Goal: Task Accomplishment & Management: Use online tool/utility

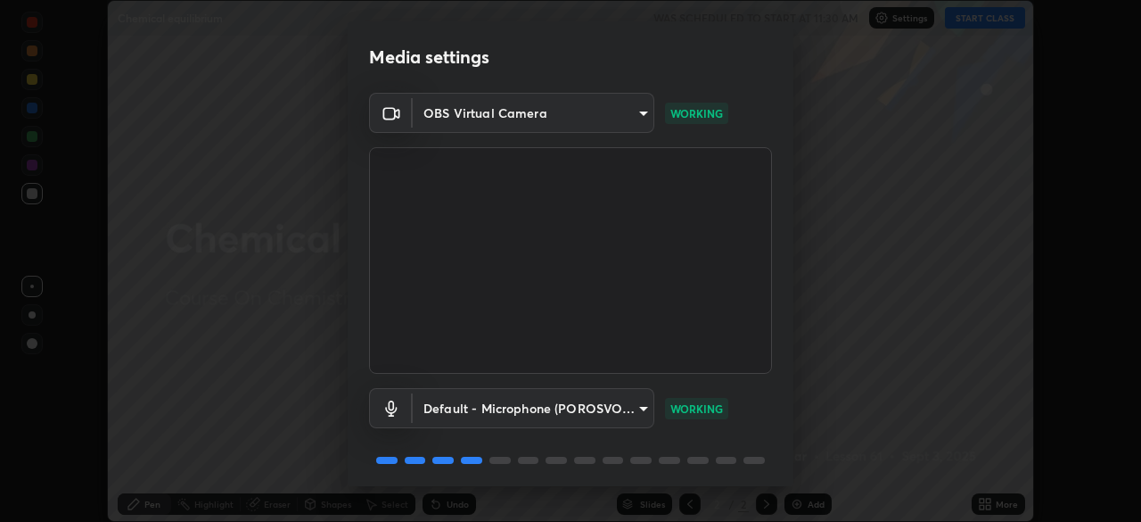
scroll to position [63, 0]
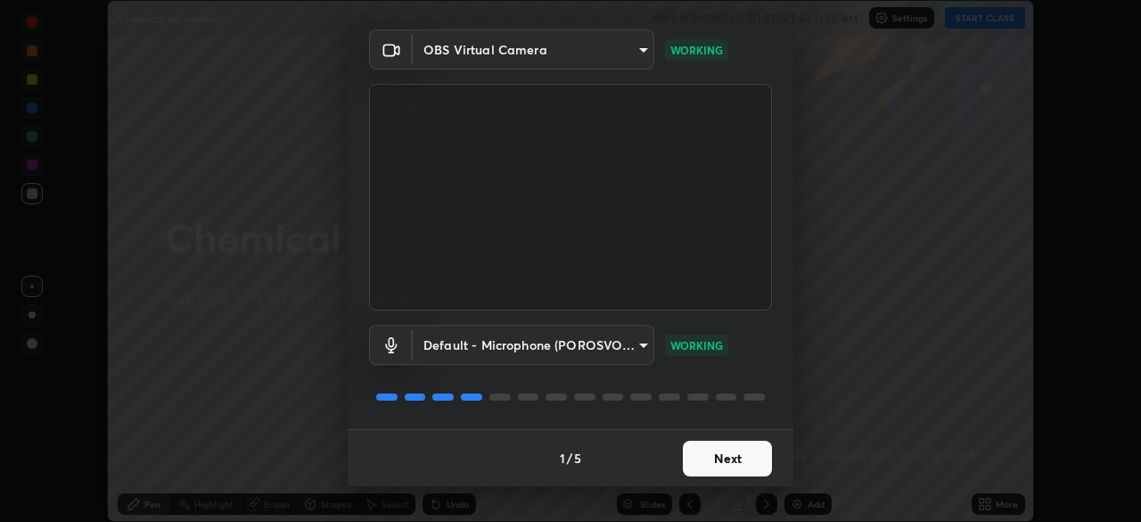
click at [695, 464] on button "Next" at bounding box center [727, 458] width 89 height 36
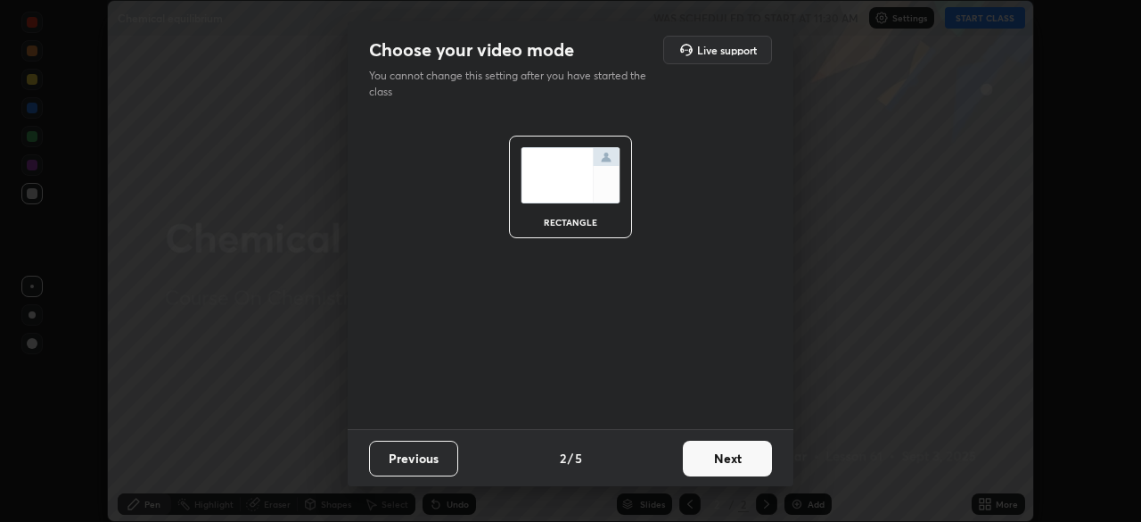
scroll to position [0, 0]
click at [691, 462] on button "Next" at bounding box center [727, 458] width 89 height 36
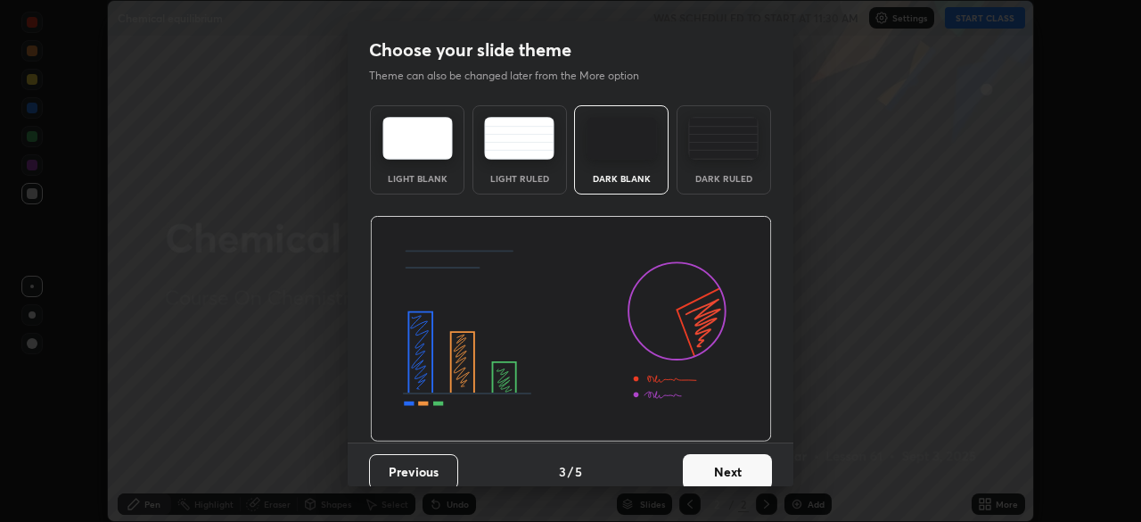
click at [692, 461] on button "Next" at bounding box center [727, 472] width 89 height 36
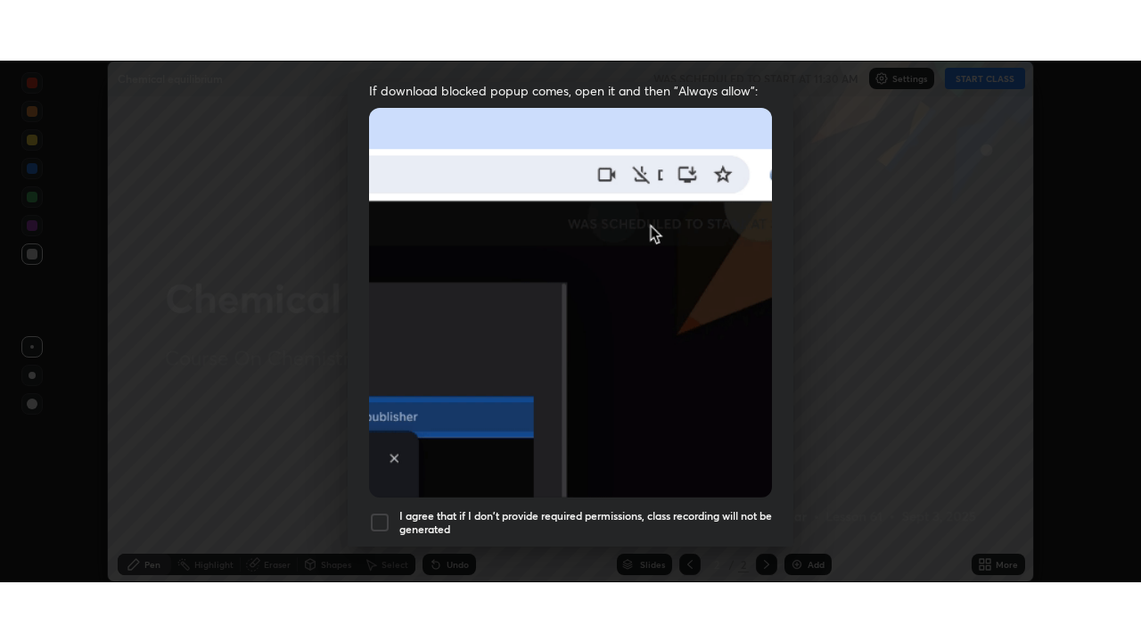
scroll to position [427, 0]
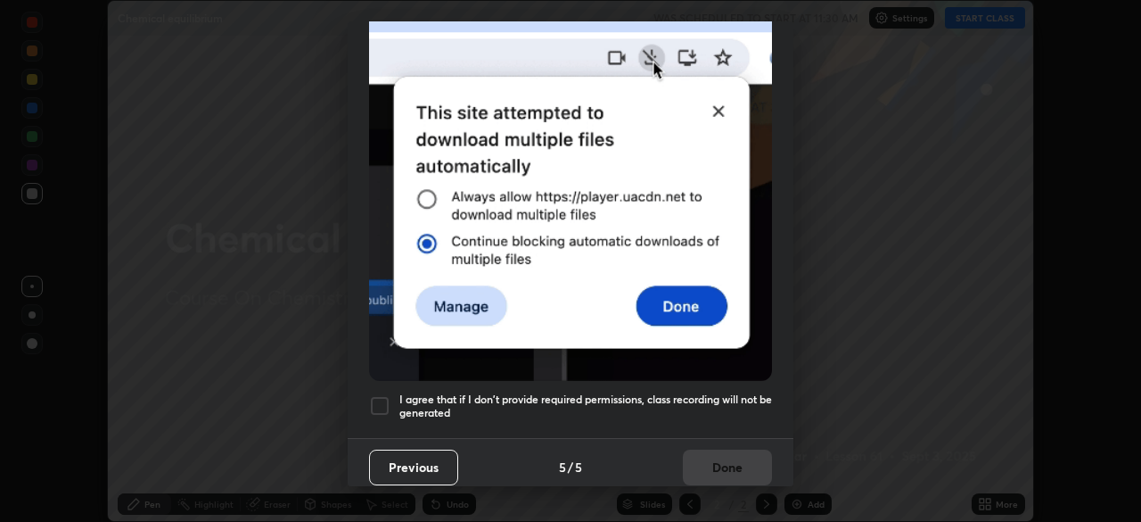
click at [376, 399] on div at bounding box center [379, 405] width 21 height 21
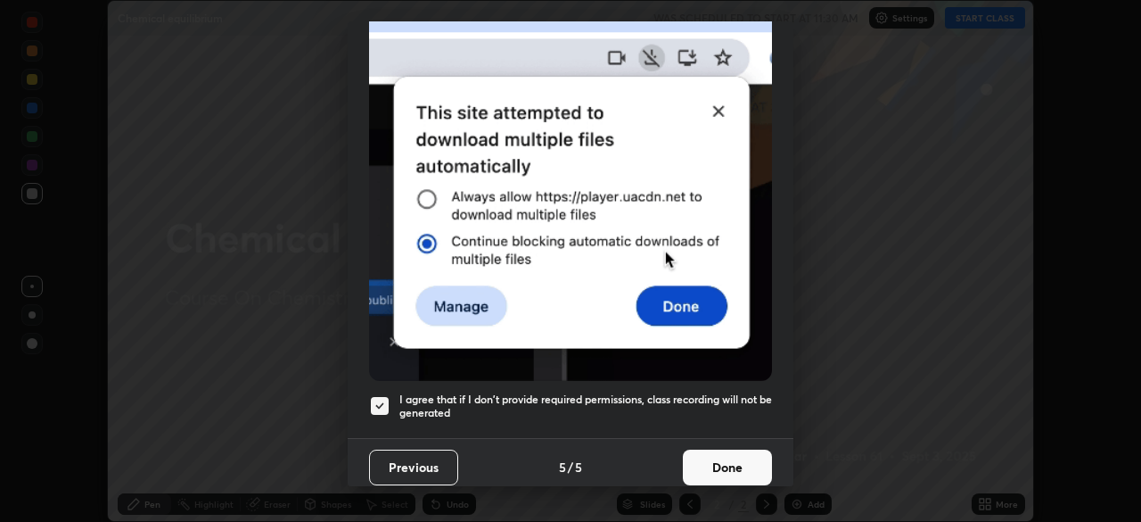
click at [703, 452] on button "Done" at bounding box center [727, 467] width 89 height 36
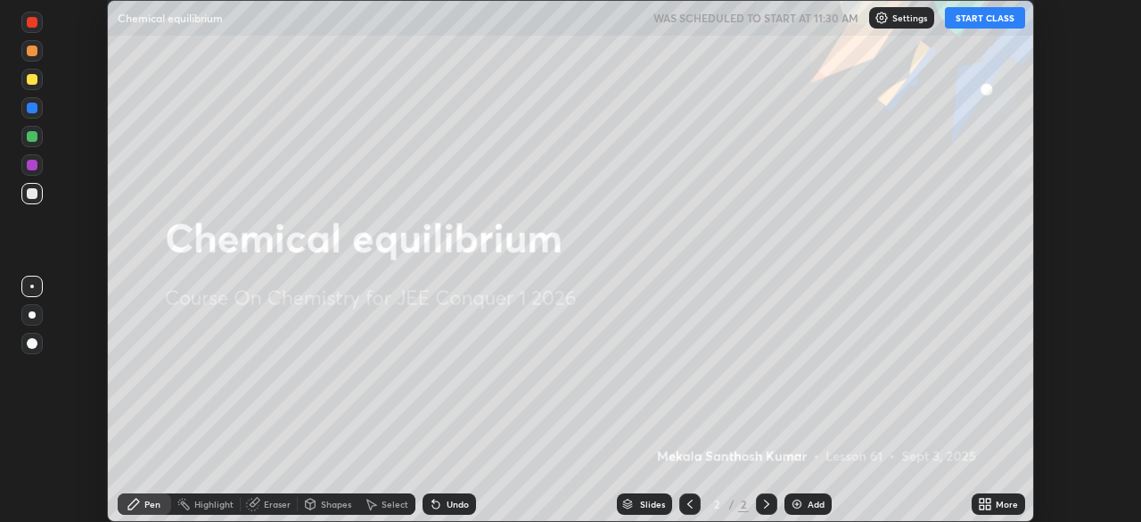
click at [985, 15] on button "START CLASS" at bounding box center [985, 17] width 80 height 21
click at [988, 506] on icon at bounding box center [988, 507] width 4 height 4
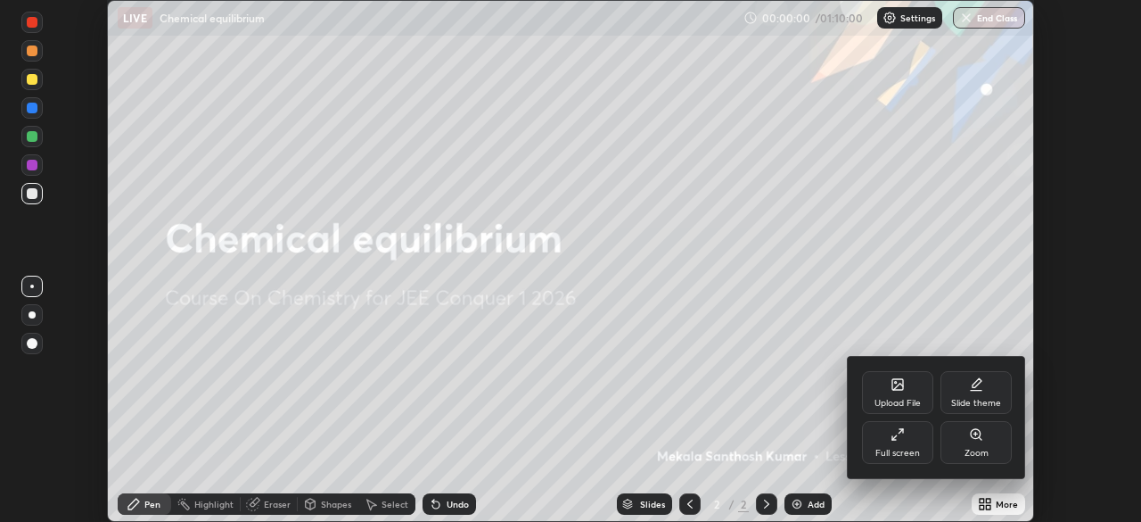
click at [908, 450] on div "Full screen" at bounding box center [897, 452] width 45 height 9
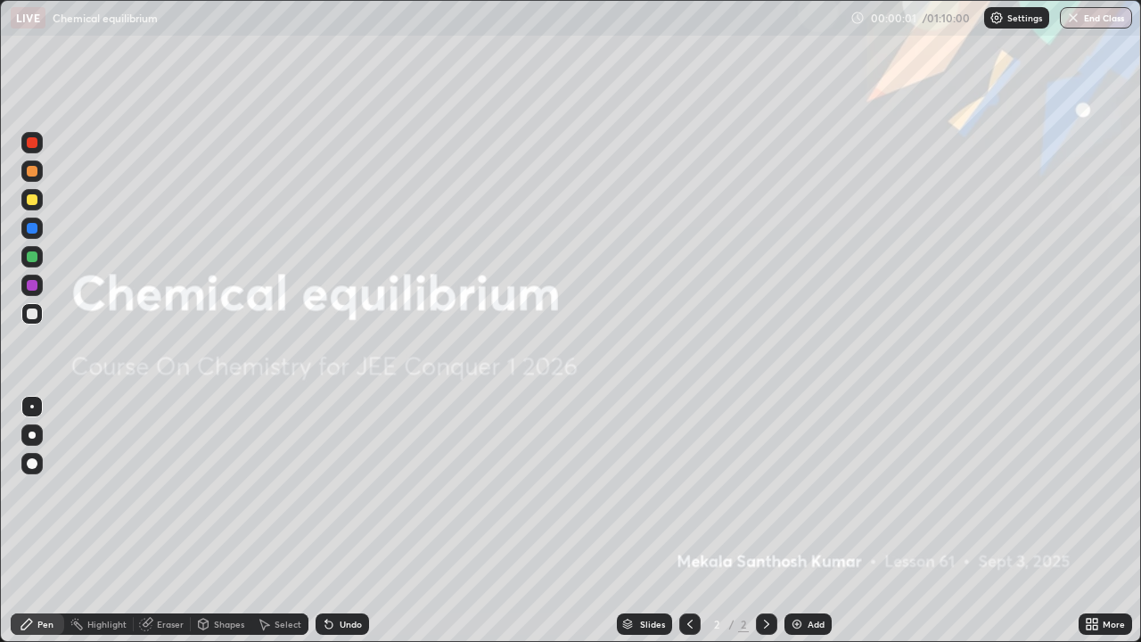
scroll to position [642, 1141]
click at [818, 521] on div "Add" at bounding box center [816, 624] width 17 height 9
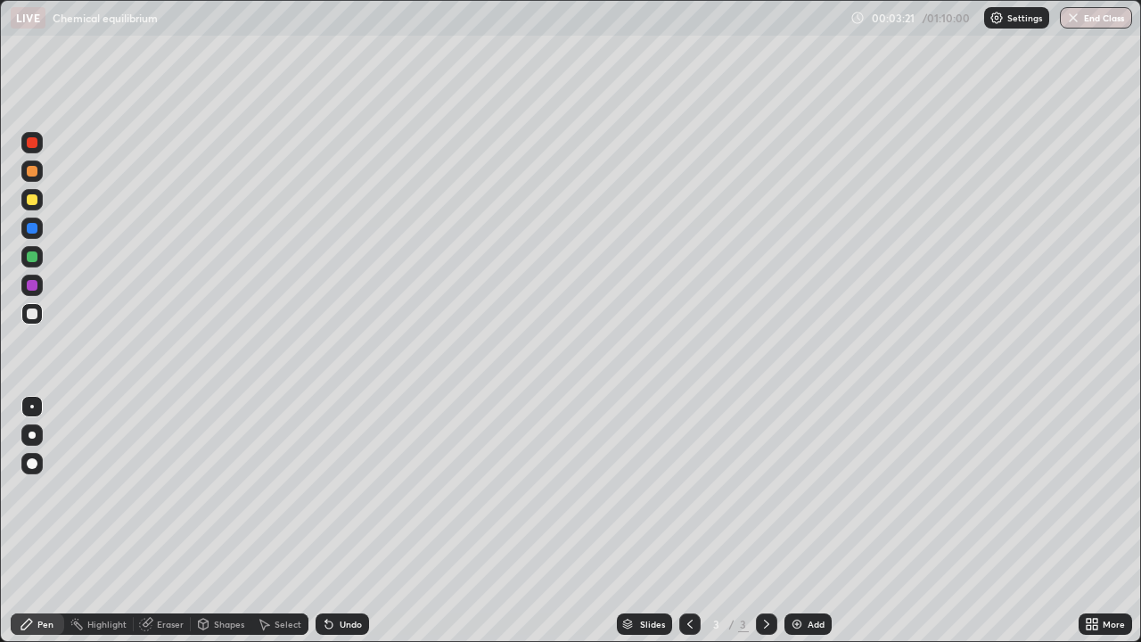
click at [335, 521] on div "Undo" at bounding box center [342, 623] width 53 height 21
click at [325, 521] on icon at bounding box center [326, 621] width 2 height 2
click at [330, 521] on icon at bounding box center [329, 624] width 14 height 14
click at [325, 521] on icon at bounding box center [328, 624] width 7 height 7
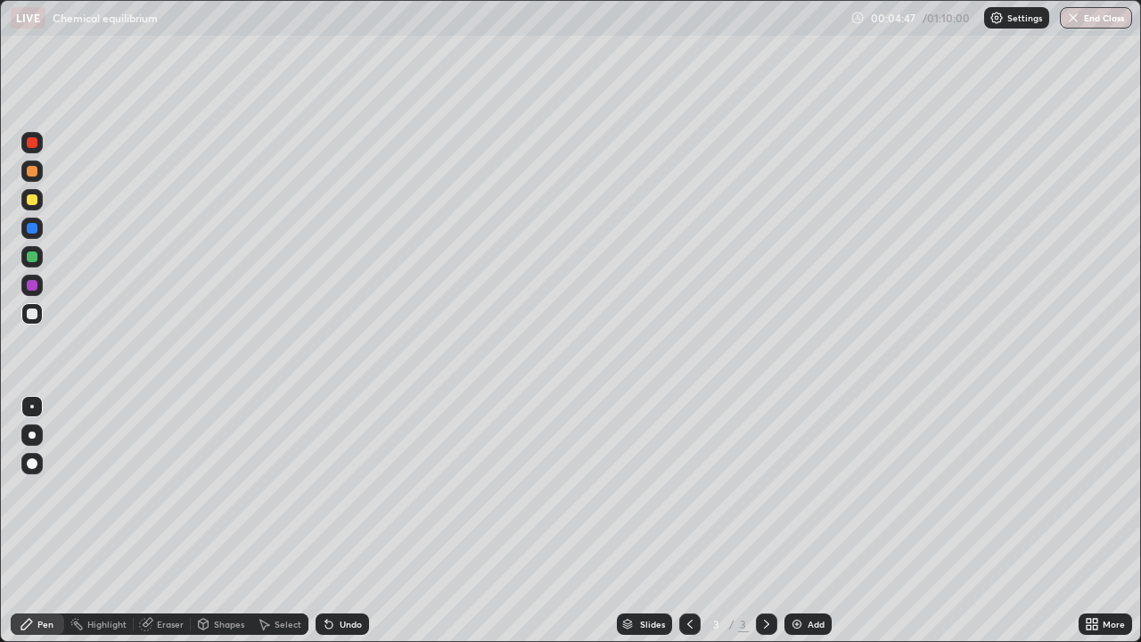
click at [328, 521] on icon at bounding box center [328, 624] width 7 height 7
click at [34, 259] on div at bounding box center [32, 256] width 11 height 11
click at [795, 521] on img at bounding box center [797, 624] width 14 height 14
click at [33, 202] on div at bounding box center [32, 199] width 11 height 11
click at [36, 175] on div at bounding box center [32, 171] width 11 height 11
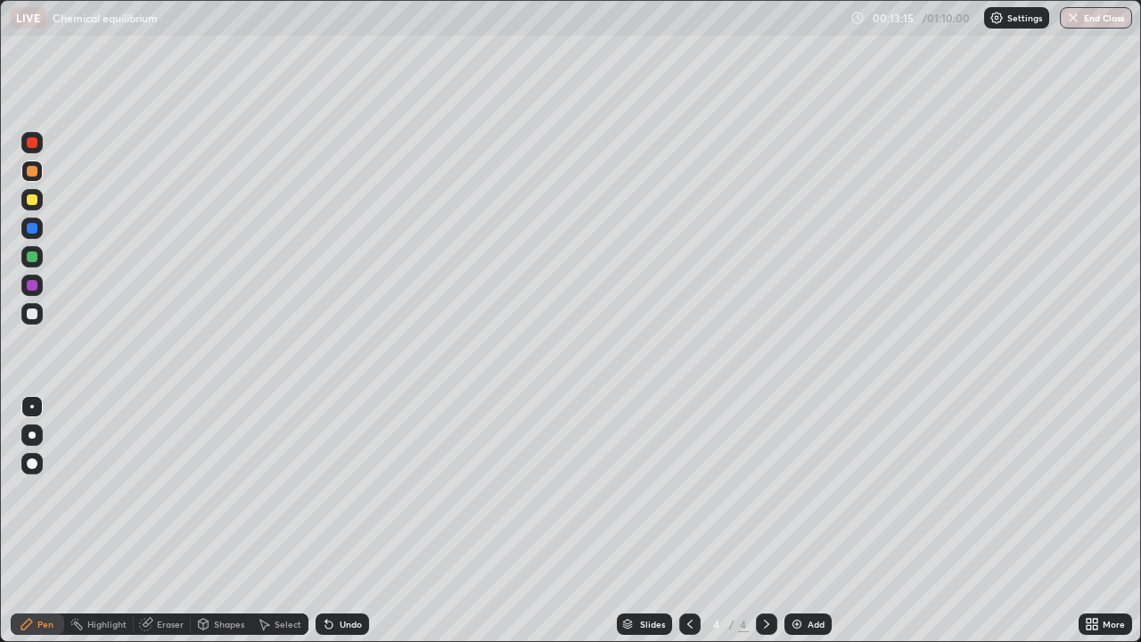
click at [32, 315] on div at bounding box center [32, 313] width 11 height 11
click at [808, 521] on div "Add" at bounding box center [816, 624] width 17 height 9
click at [333, 521] on div "Undo" at bounding box center [342, 623] width 53 height 21
click at [786, 521] on div "Add" at bounding box center [808, 623] width 47 height 21
click at [31, 288] on div at bounding box center [32, 285] width 11 height 11
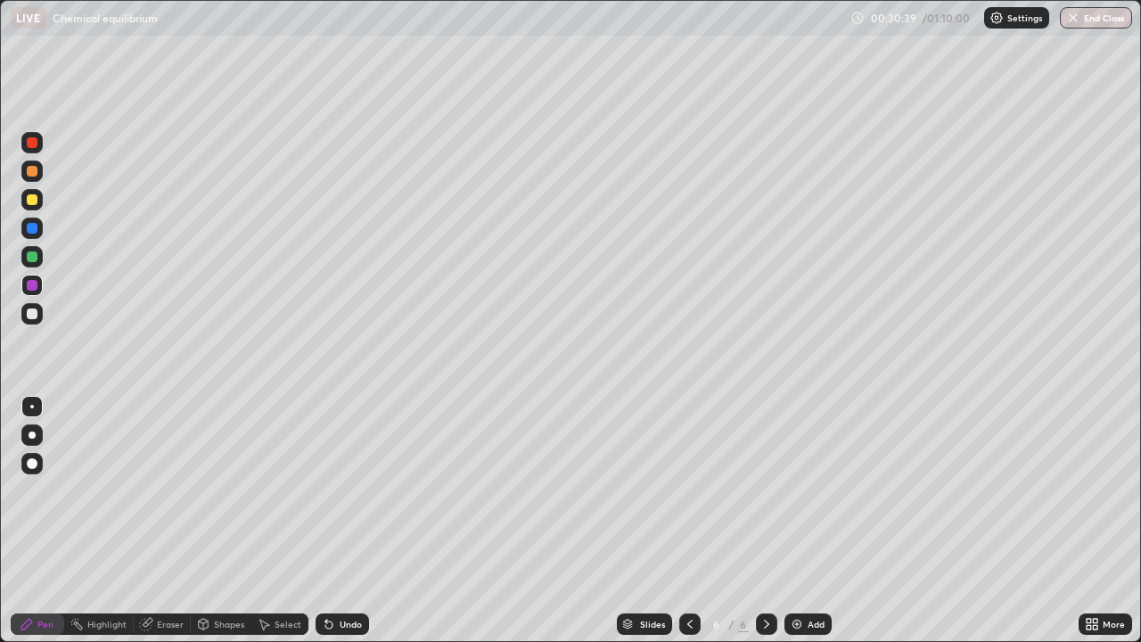
click at [33, 257] on div at bounding box center [32, 256] width 11 height 11
click at [36, 316] on div at bounding box center [32, 313] width 11 height 11
click at [326, 521] on icon at bounding box center [328, 624] width 7 height 7
click at [327, 521] on icon at bounding box center [328, 624] width 7 height 7
click at [325, 521] on icon at bounding box center [328, 624] width 7 height 7
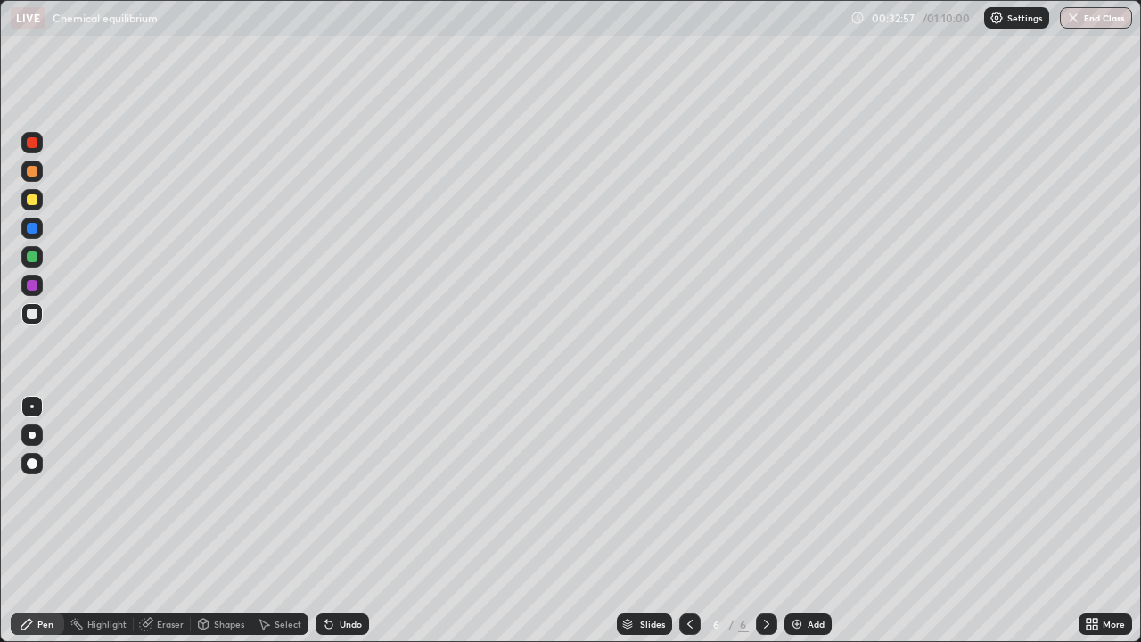
click at [322, 521] on icon at bounding box center [329, 624] width 14 height 14
click at [33, 200] on div at bounding box center [32, 199] width 11 height 11
click at [36, 226] on div at bounding box center [32, 228] width 11 height 11
click at [823, 521] on div "Add" at bounding box center [808, 623] width 47 height 21
click at [39, 171] on div at bounding box center [31, 170] width 21 height 21
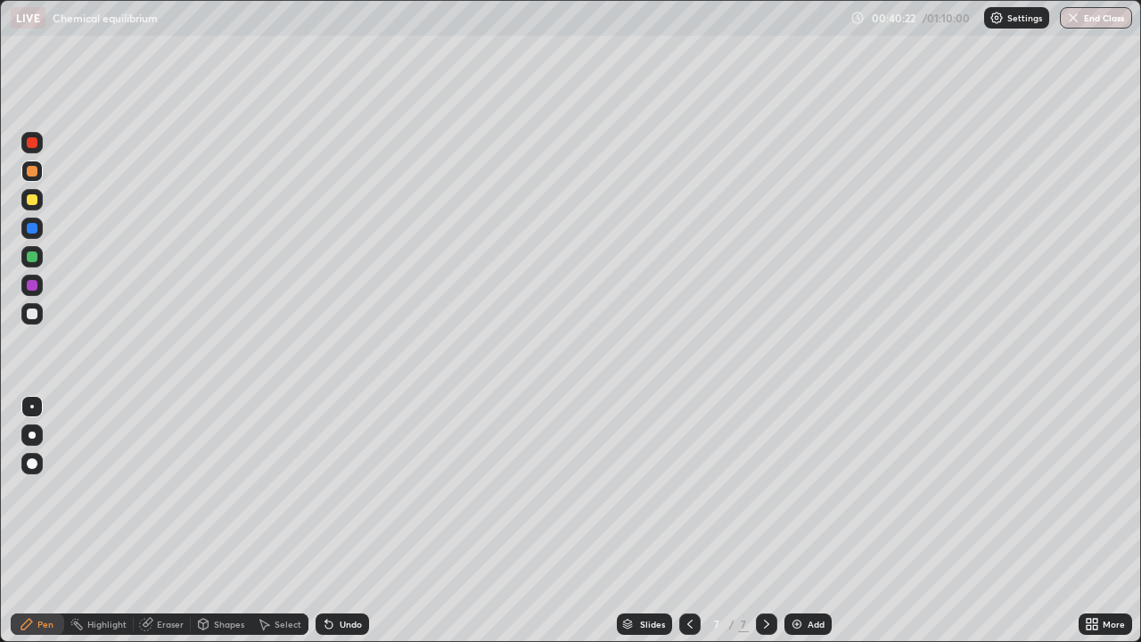
click at [325, 521] on icon at bounding box center [328, 624] width 7 height 7
click at [327, 521] on icon at bounding box center [328, 624] width 7 height 7
click at [326, 521] on icon at bounding box center [328, 624] width 7 height 7
click at [323, 521] on icon at bounding box center [329, 624] width 14 height 14
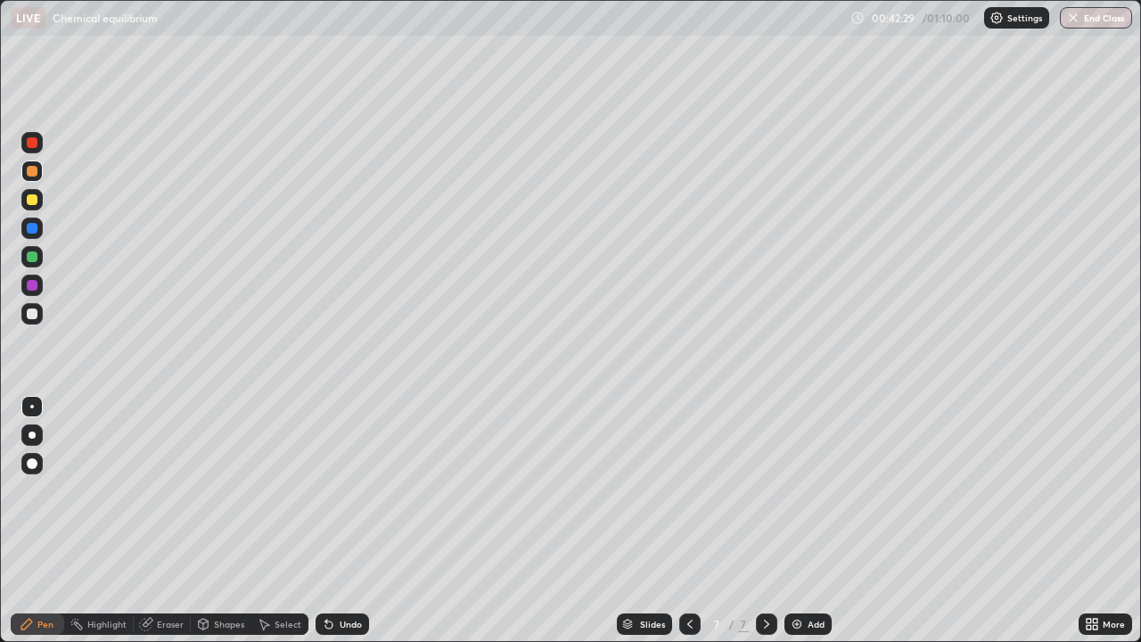
click at [32, 315] on div at bounding box center [32, 313] width 11 height 11
click at [803, 521] on div "Add" at bounding box center [808, 623] width 47 height 21
click at [32, 201] on div at bounding box center [32, 199] width 11 height 11
click at [177, 521] on div "Eraser" at bounding box center [170, 624] width 27 height 9
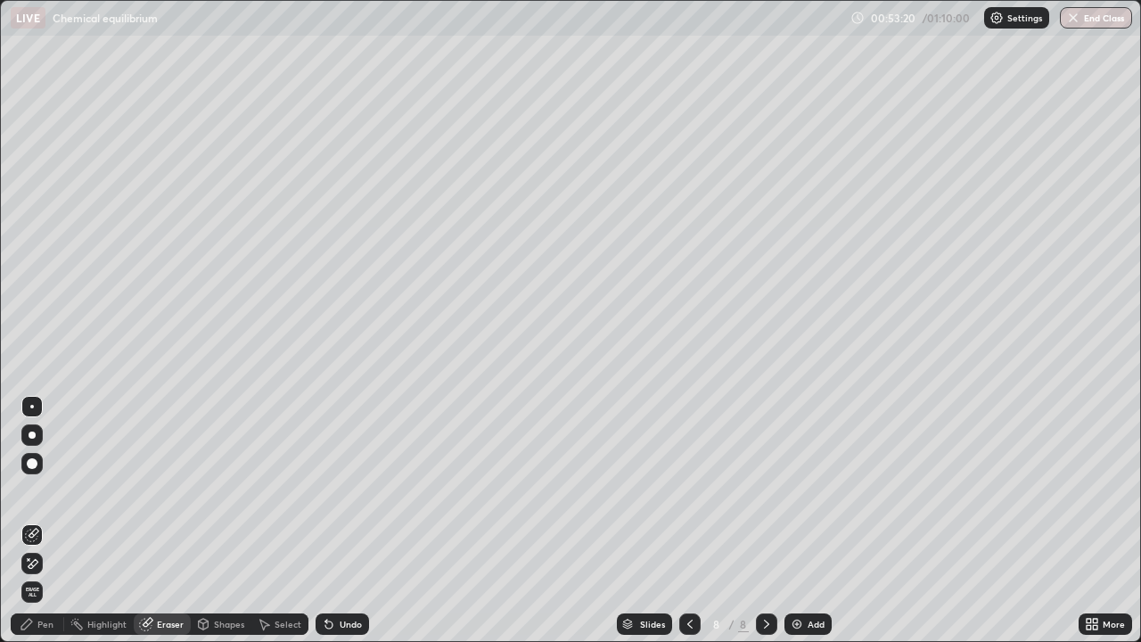
click at [39, 521] on div "Pen" at bounding box center [37, 623] width 53 height 21
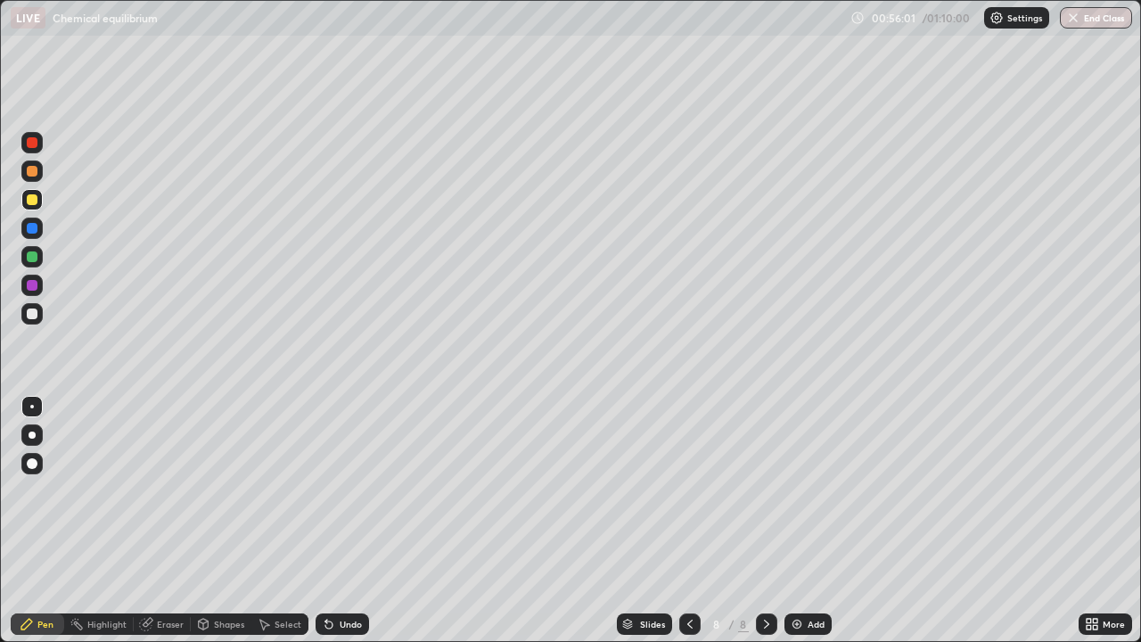
click at [815, 521] on div "Add" at bounding box center [816, 624] width 17 height 9
click at [230, 521] on div "Shapes" at bounding box center [229, 624] width 30 height 9
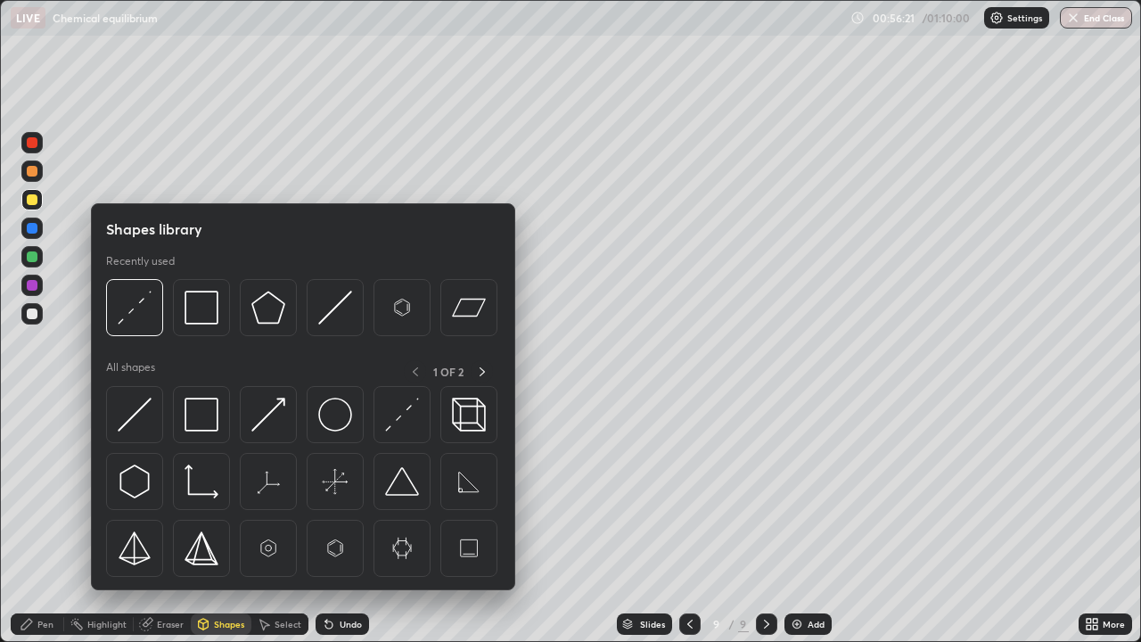
click at [160, 521] on div "Eraser" at bounding box center [162, 623] width 57 height 21
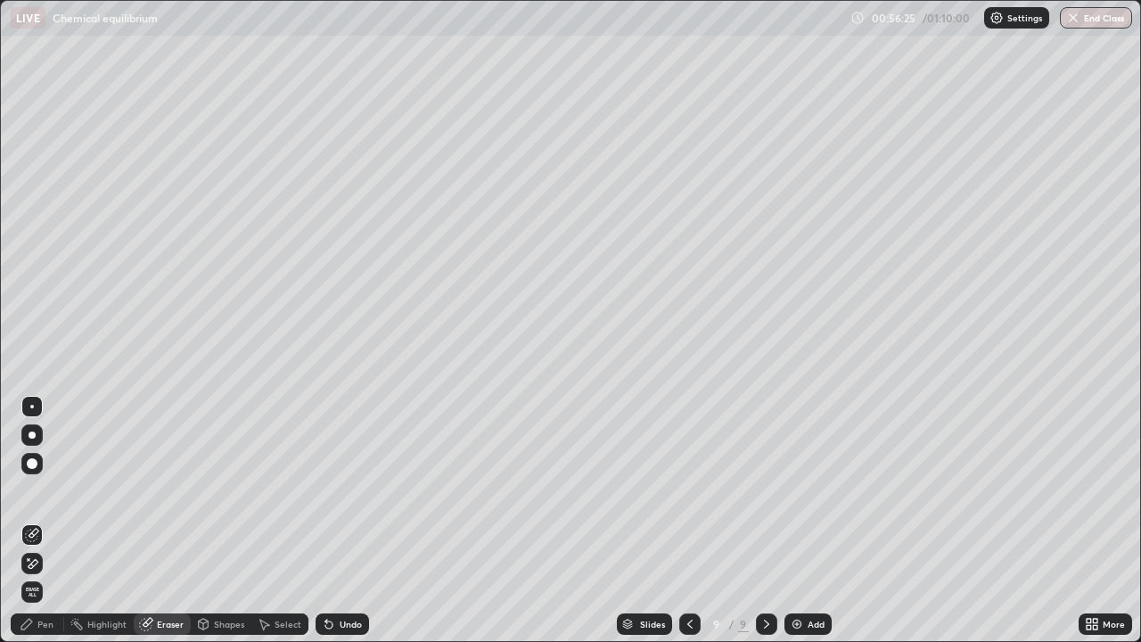
click at [53, 521] on div "Pen" at bounding box center [45, 624] width 16 height 9
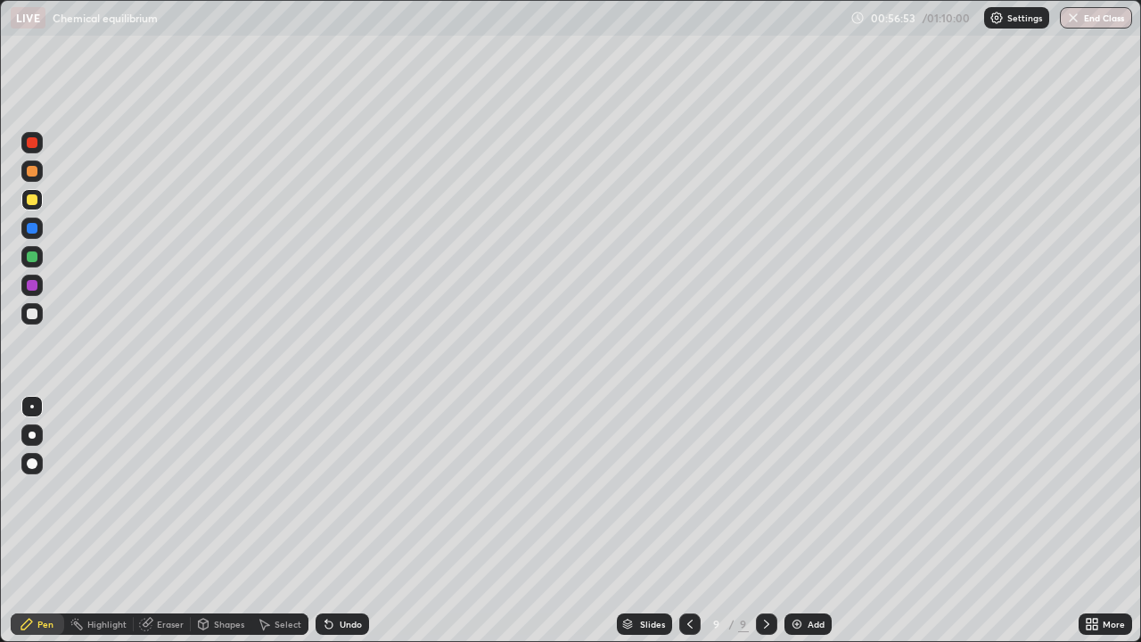
click at [34, 313] on div at bounding box center [32, 313] width 11 height 11
click at [30, 282] on div at bounding box center [32, 285] width 11 height 11
click at [181, 521] on div "Eraser" at bounding box center [170, 624] width 27 height 9
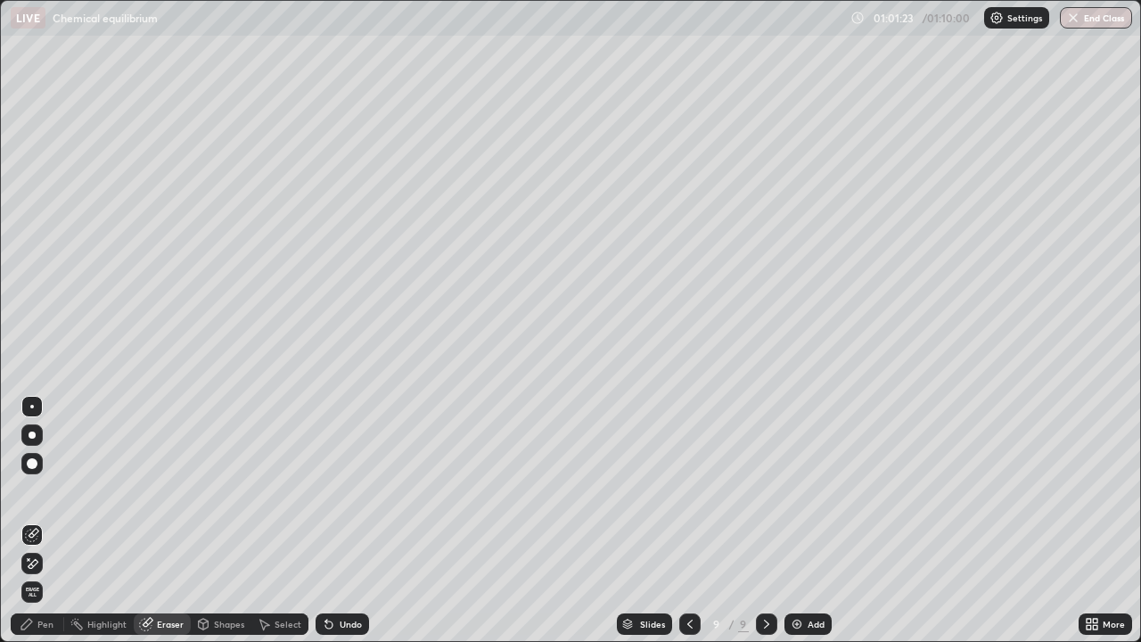
click at [52, 521] on div "Pen" at bounding box center [45, 624] width 16 height 9
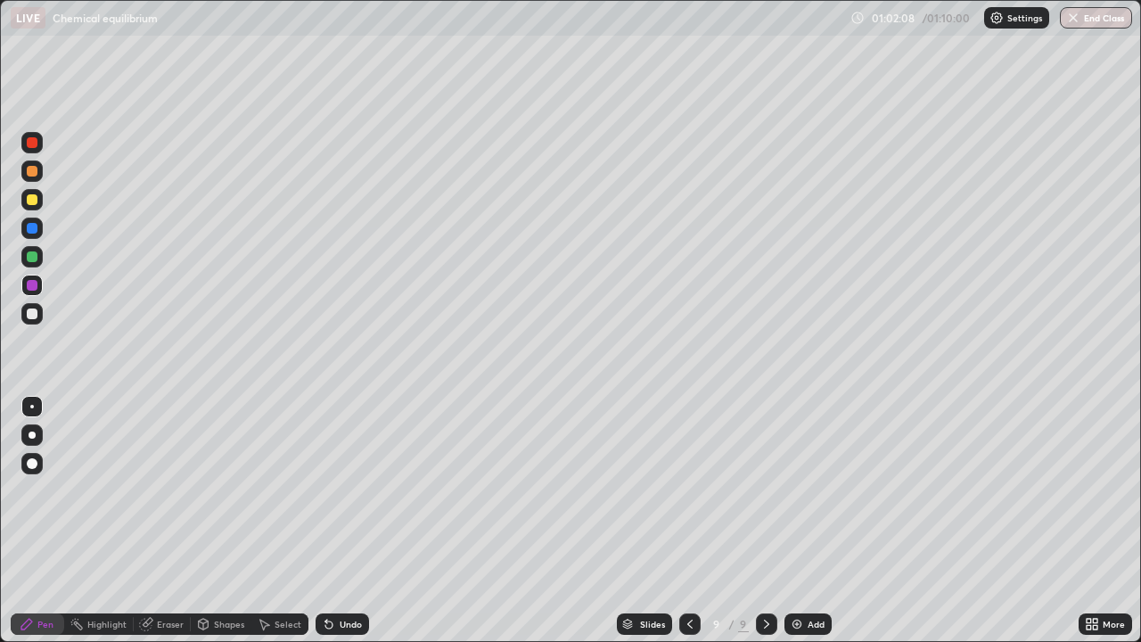
click at [177, 521] on div "Eraser" at bounding box center [170, 624] width 27 height 9
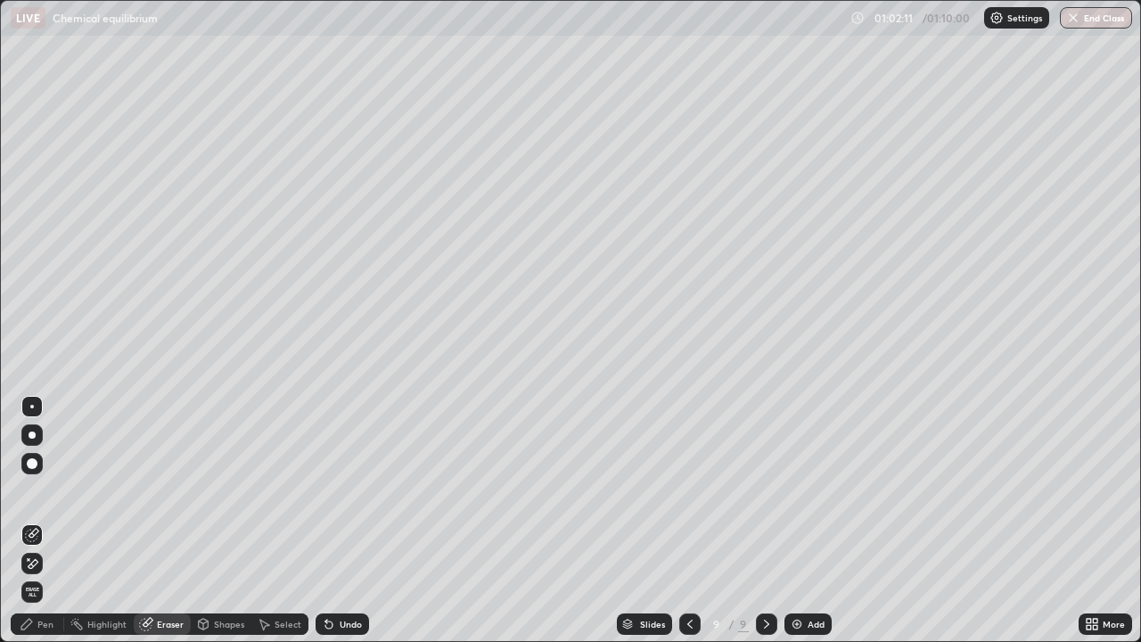
click at [37, 521] on div "Pen" at bounding box center [45, 624] width 16 height 9
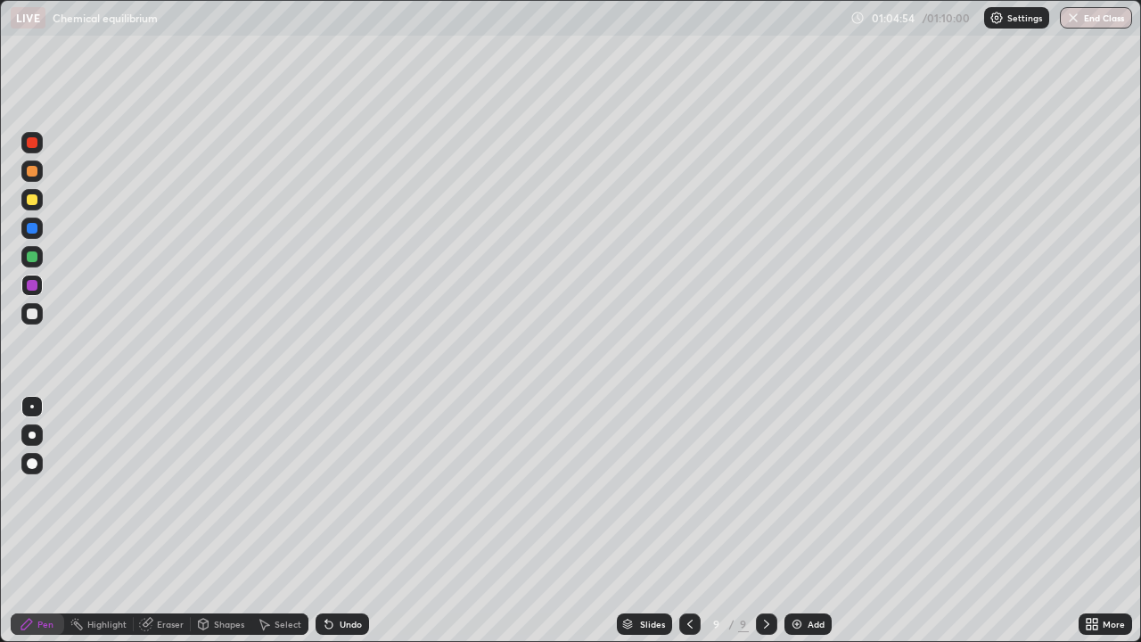
click at [814, 521] on div "Add" at bounding box center [816, 624] width 17 height 9
click at [31, 317] on div at bounding box center [32, 313] width 11 height 11
click at [325, 521] on icon at bounding box center [328, 624] width 7 height 7
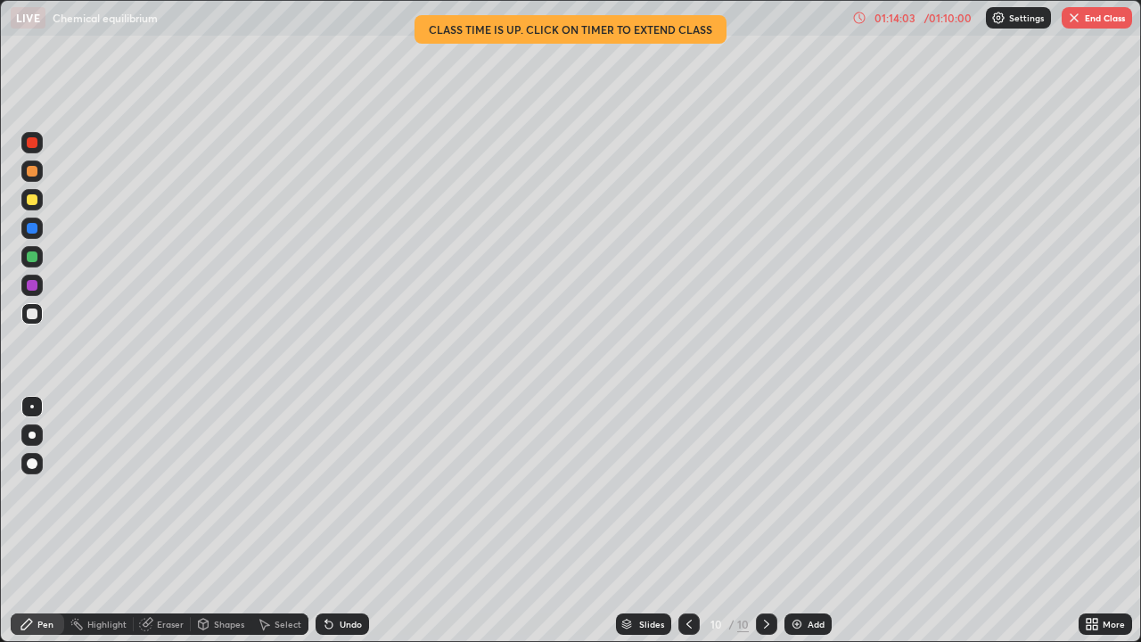
click at [1101, 20] on button "End Class" at bounding box center [1097, 17] width 70 height 21
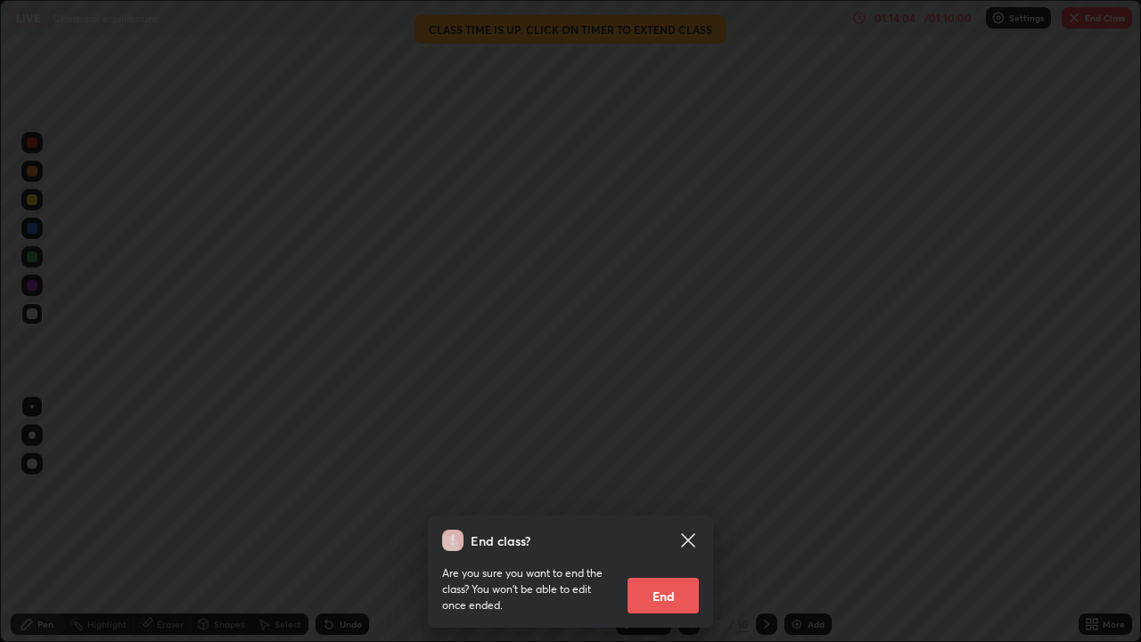
click at [687, 521] on button "End" at bounding box center [663, 596] width 71 height 36
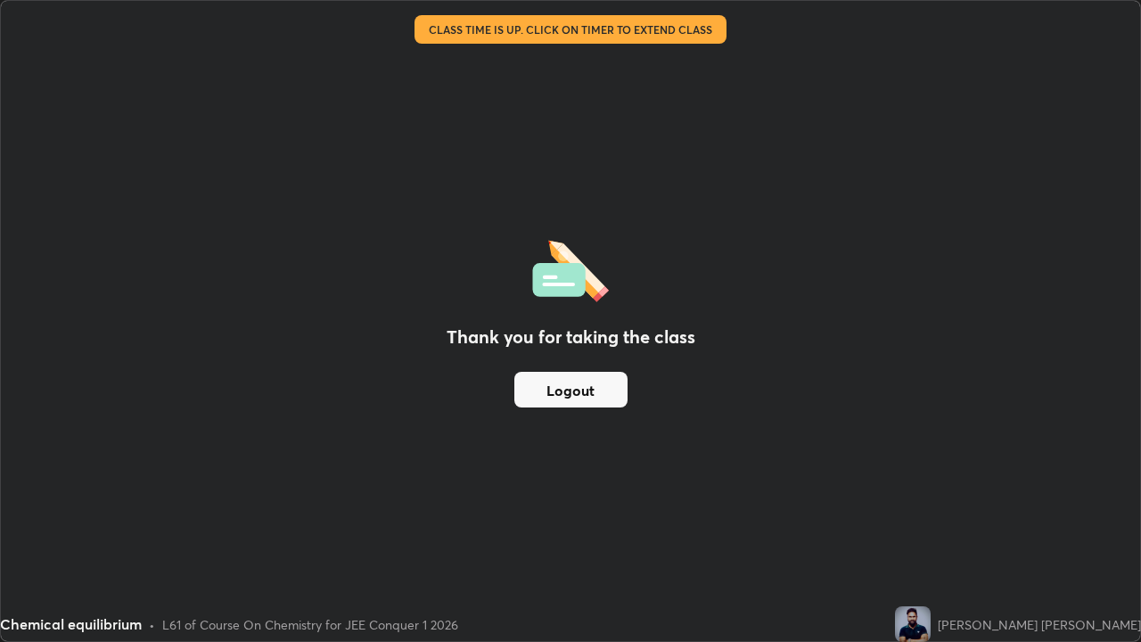
click at [618, 396] on button "Logout" at bounding box center [570, 390] width 113 height 36
